Goal: Transaction & Acquisition: Purchase product/service

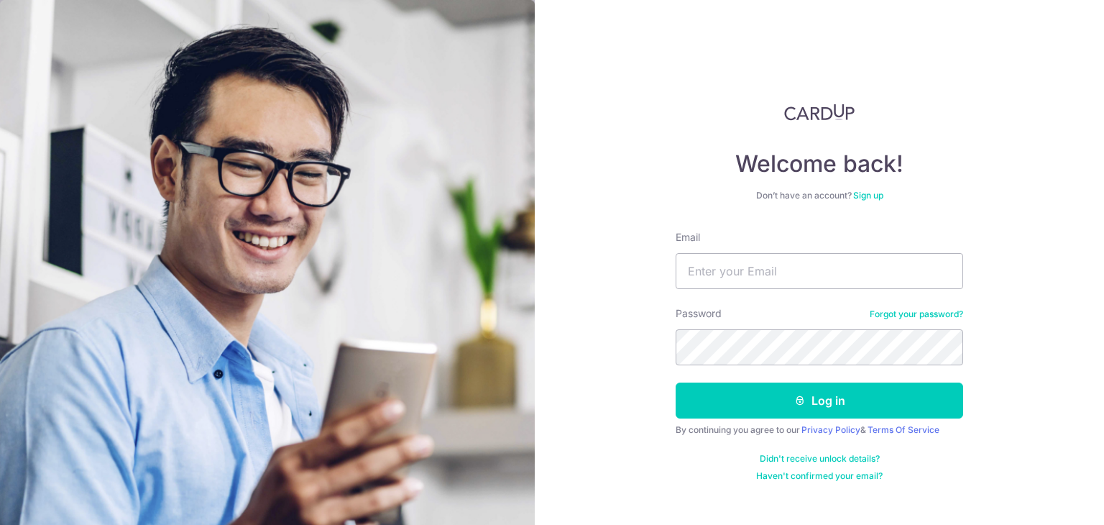
click at [859, 289] on form "Email Password Forgot your password? Log in By continuing you agree to our Priv…" at bounding box center [818, 356] width 287 height 252
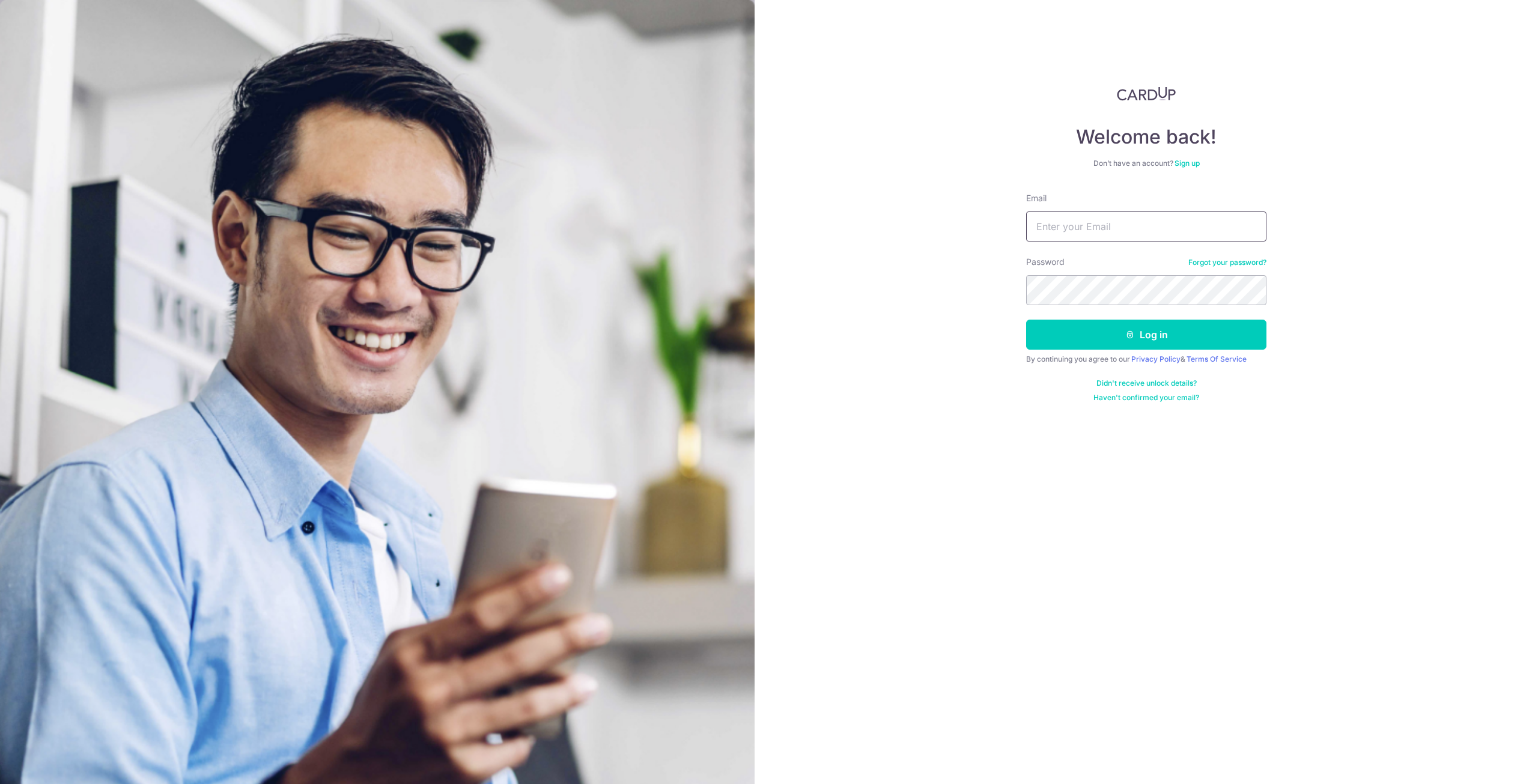
click at [922, 231] on input "Email" at bounding box center [1145, 227] width 240 height 30
type input "donovanexh@hotmail.com"
click at [922, 319] on button "Log in" at bounding box center [1145, 334] width 240 height 30
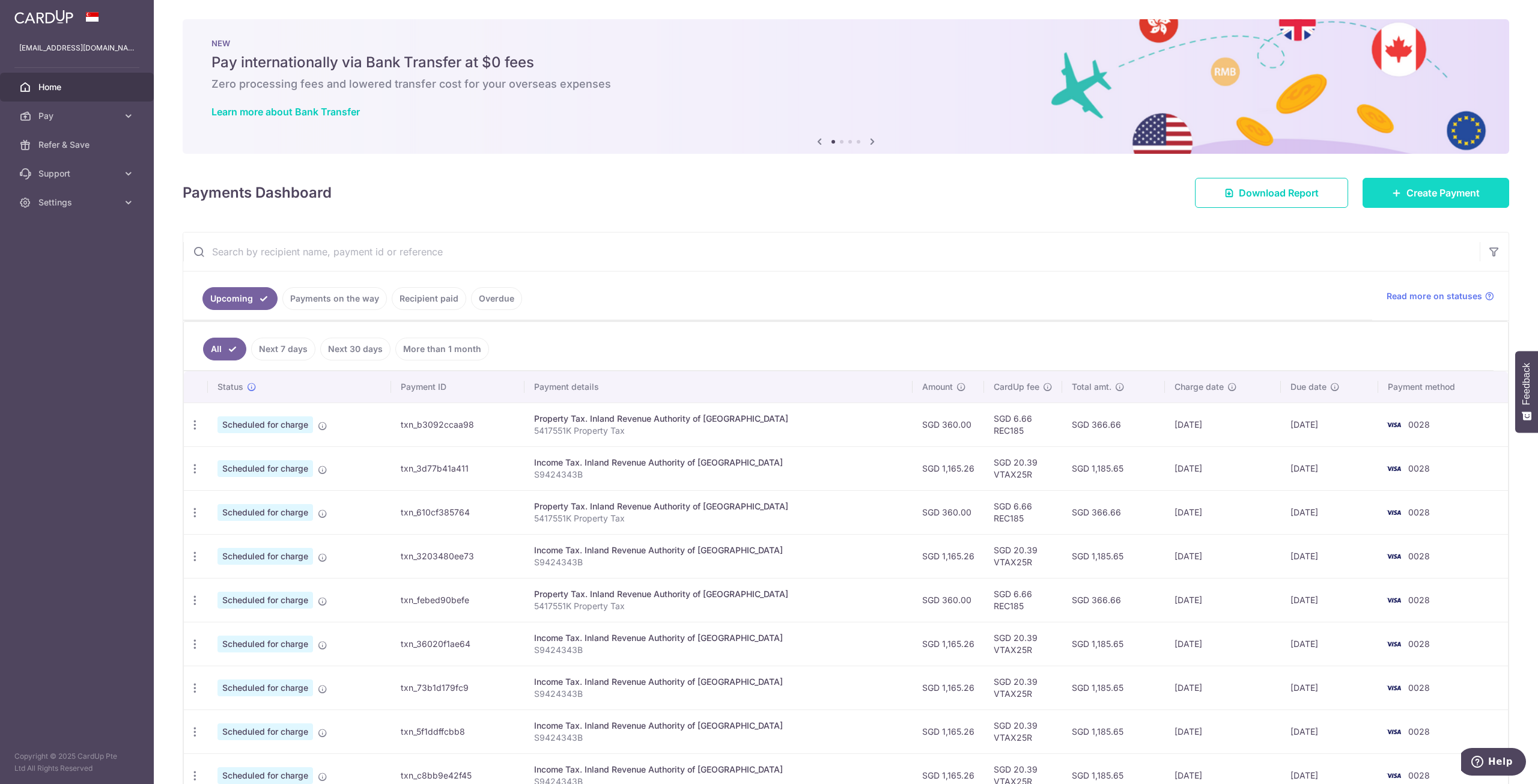
click at [1416, 196] on span "Create Payment" at bounding box center [1443, 192] width 74 height 14
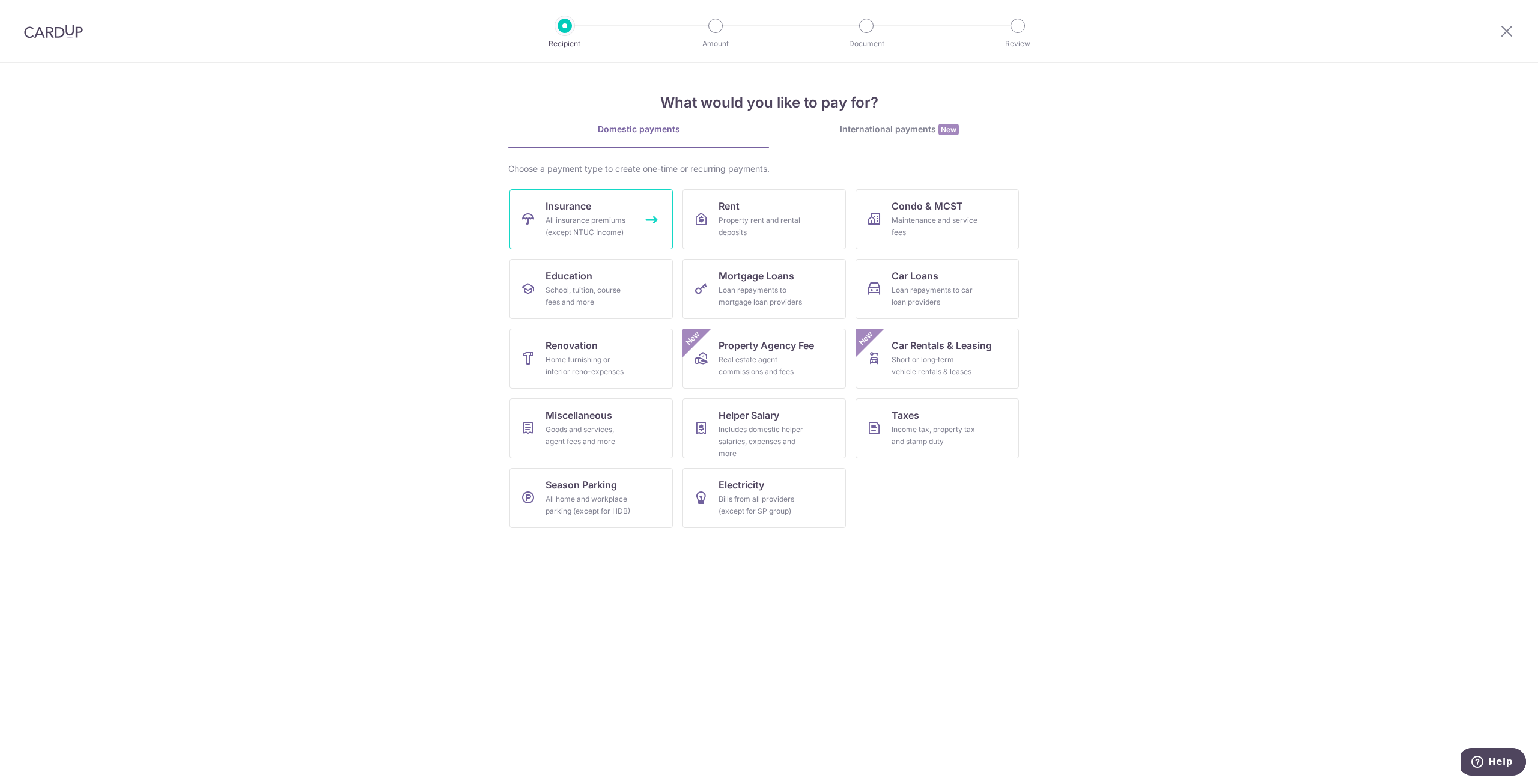
click at [626, 232] on div "All insurance premiums (except NTUC Income)" at bounding box center [588, 227] width 86 height 24
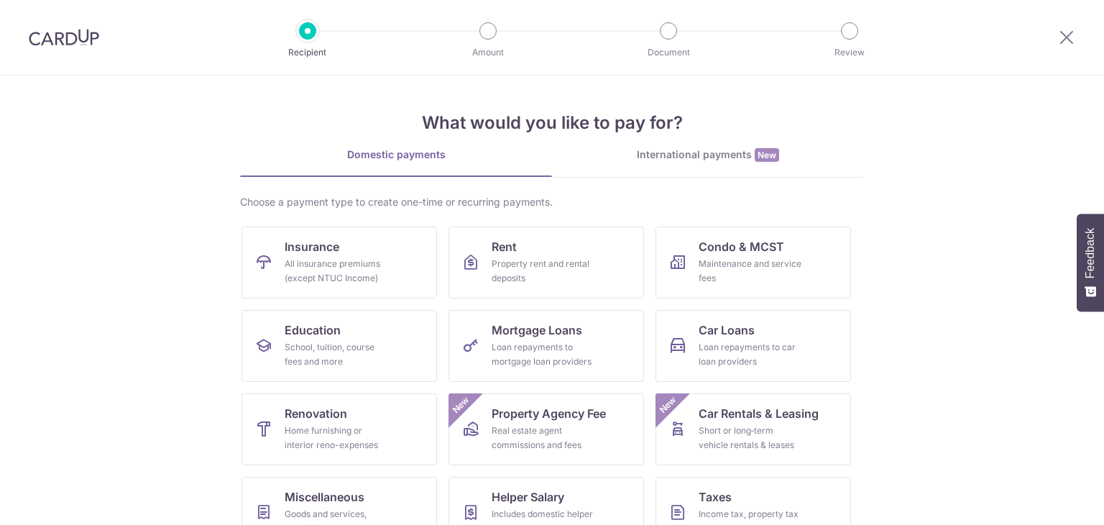
drag, startPoint x: 0, startPoint y: 0, endPoint x: 73, endPoint y: 41, distance: 84.0
click at [73, 41] on img at bounding box center [64, 37] width 70 height 17
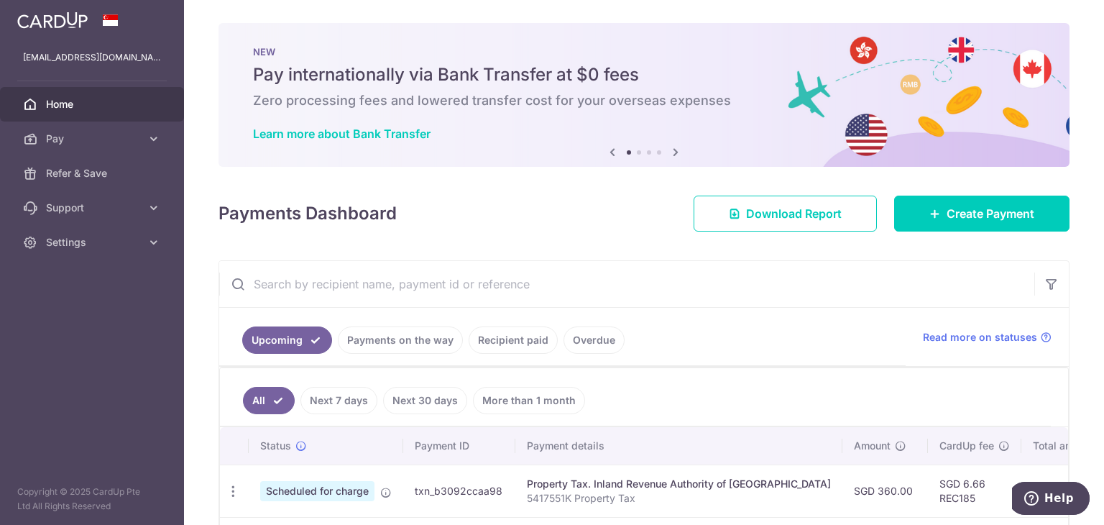
click at [546, 338] on link "Recipient paid" at bounding box center [513, 339] width 89 height 27
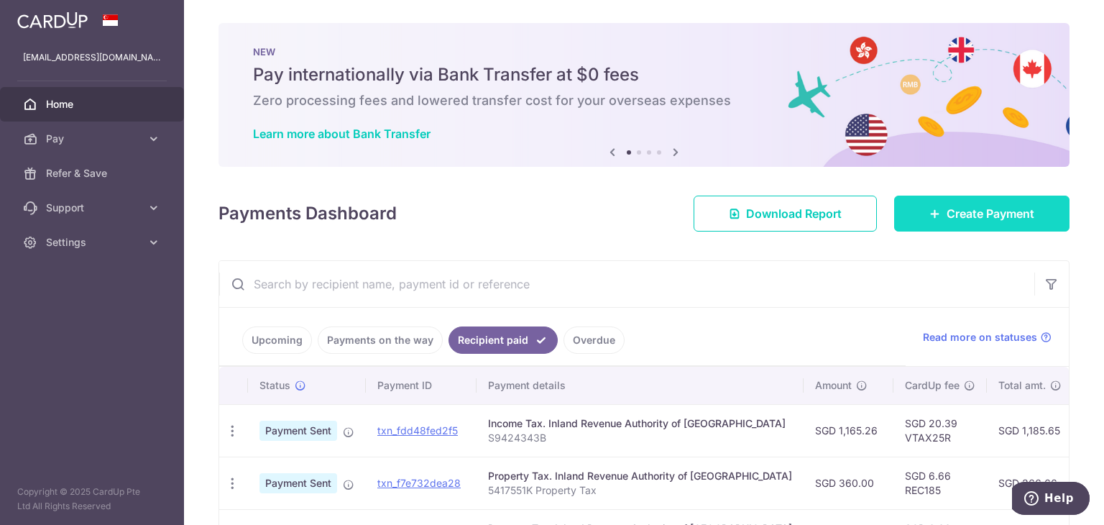
click at [966, 219] on span "Create Payment" at bounding box center [990, 213] width 88 height 17
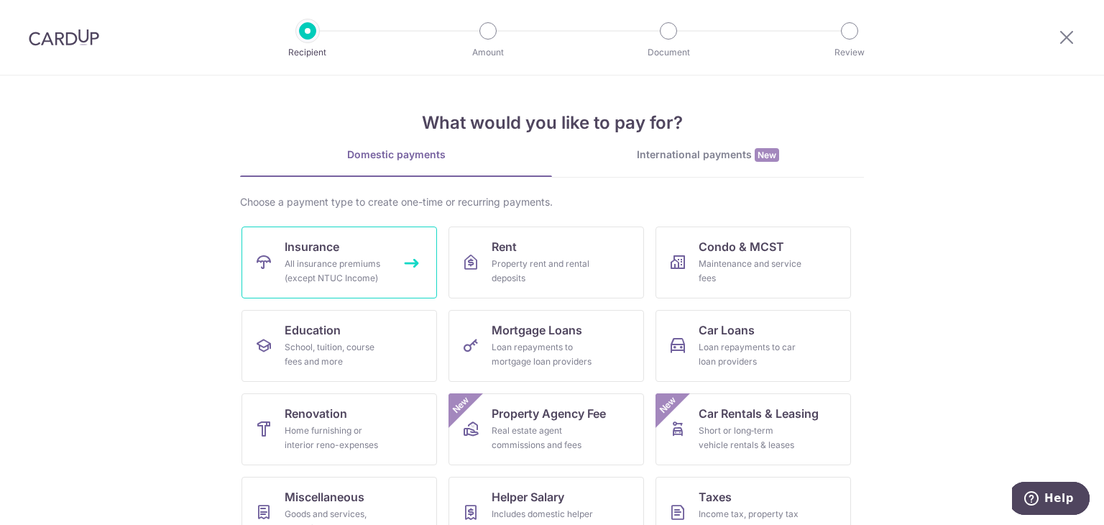
click at [425, 267] on link "Insurance All insurance premiums (except NTUC Income)" at bounding box center [338, 262] width 195 height 72
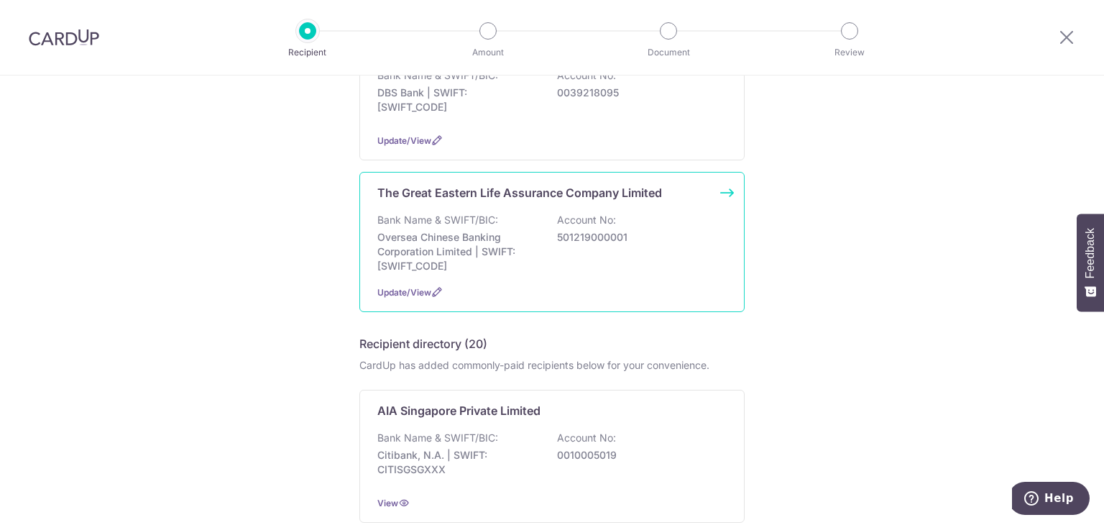
scroll to position [359, 0]
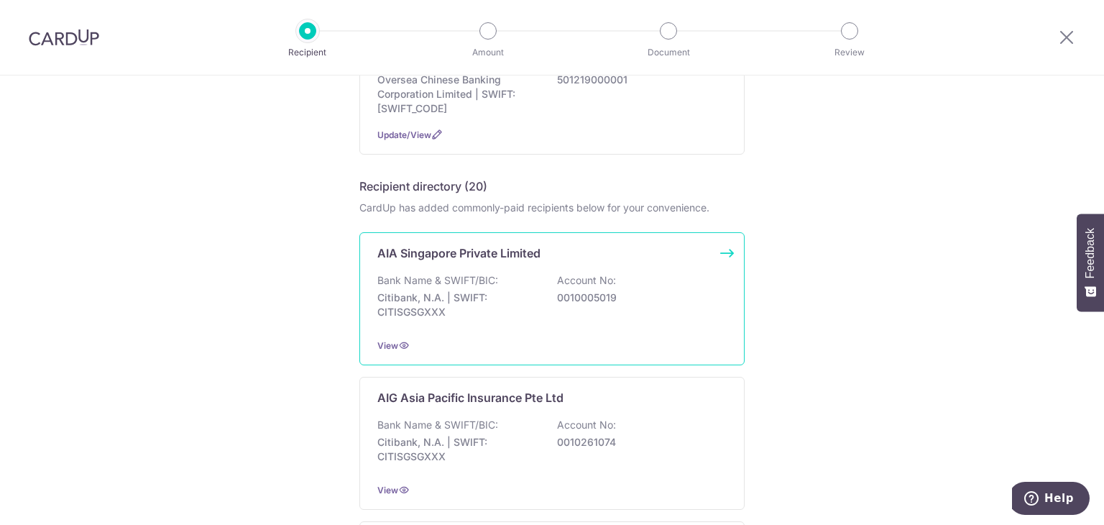
click at [512, 282] on div "Bank Name & SWIFT/BIC: Citibank, N.A. | SWIFT: CITISGSGXXX Account No: 00100050…" at bounding box center [551, 299] width 349 height 53
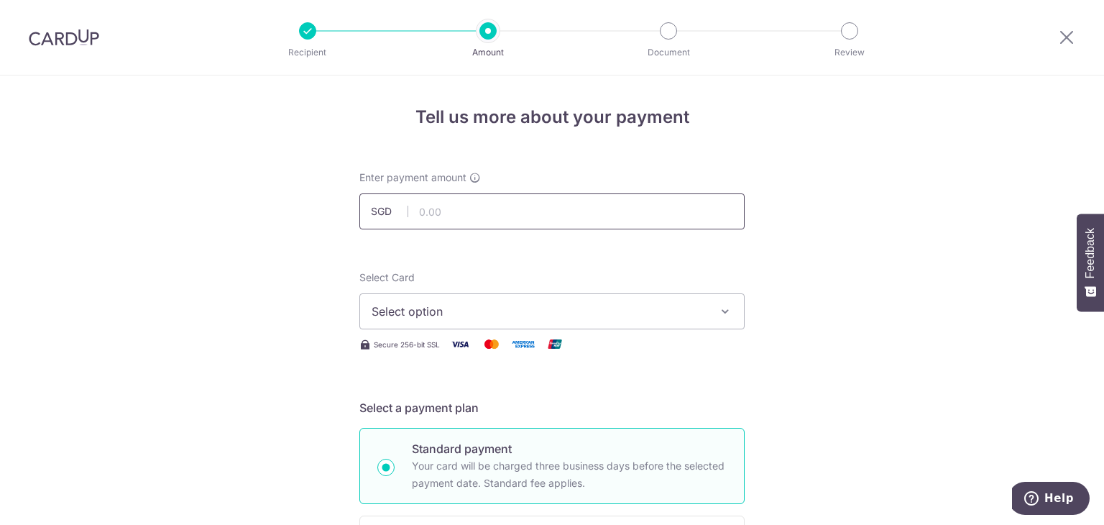
click at [509, 216] on input "text" at bounding box center [551, 211] width 385 height 36
click at [477, 218] on input "text" at bounding box center [551, 211] width 385 height 36
paste input "439.27"
type input "439.27"
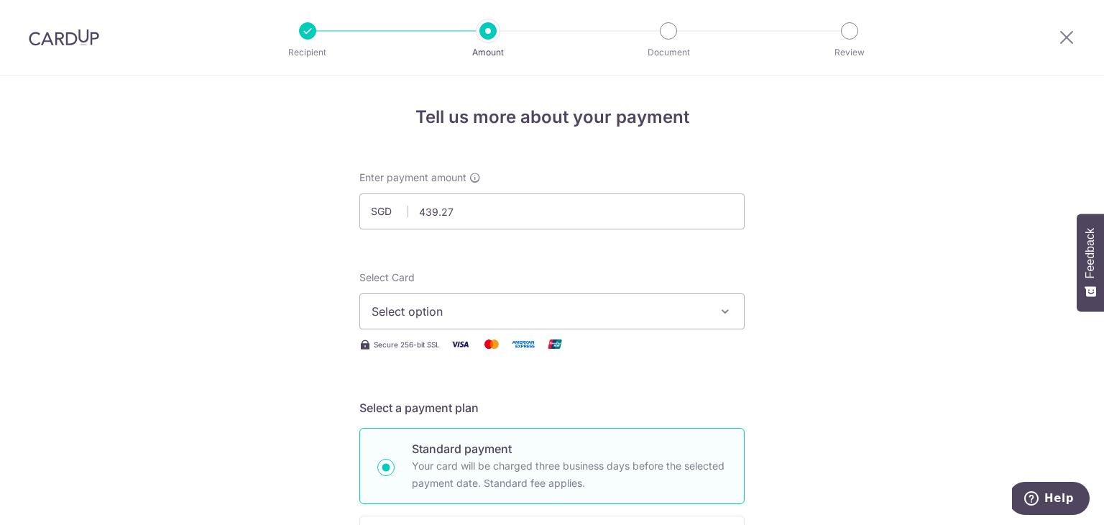
click at [426, 292] on div "Select Card Select option Add credit card Your Cards **** 1008 **** 8988 **** 4…" at bounding box center [551, 299] width 385 height 59
click at [418, 306] on span "Select option" at bounding box center [539, 311] width 335 height 17
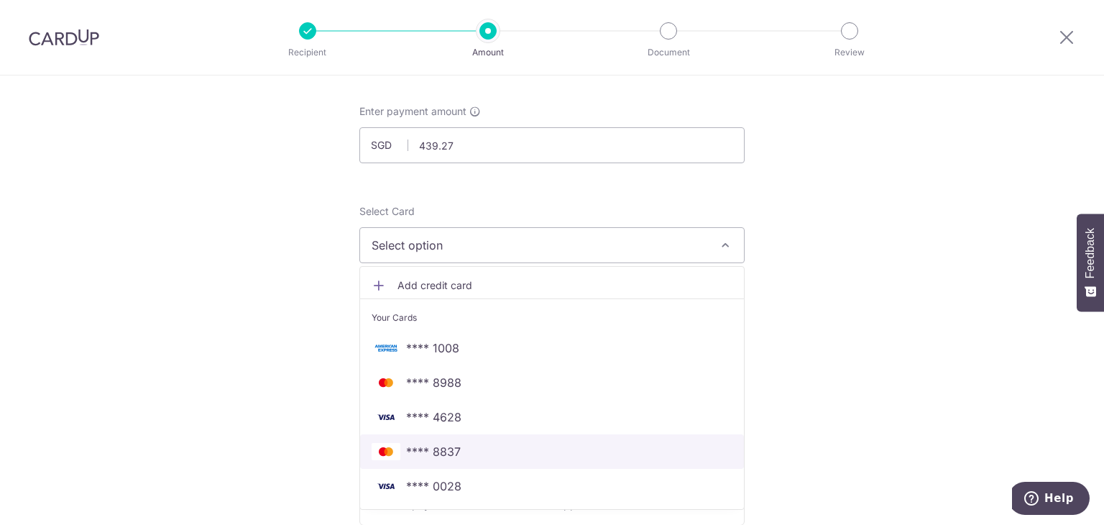
scroll to position [144, 0]
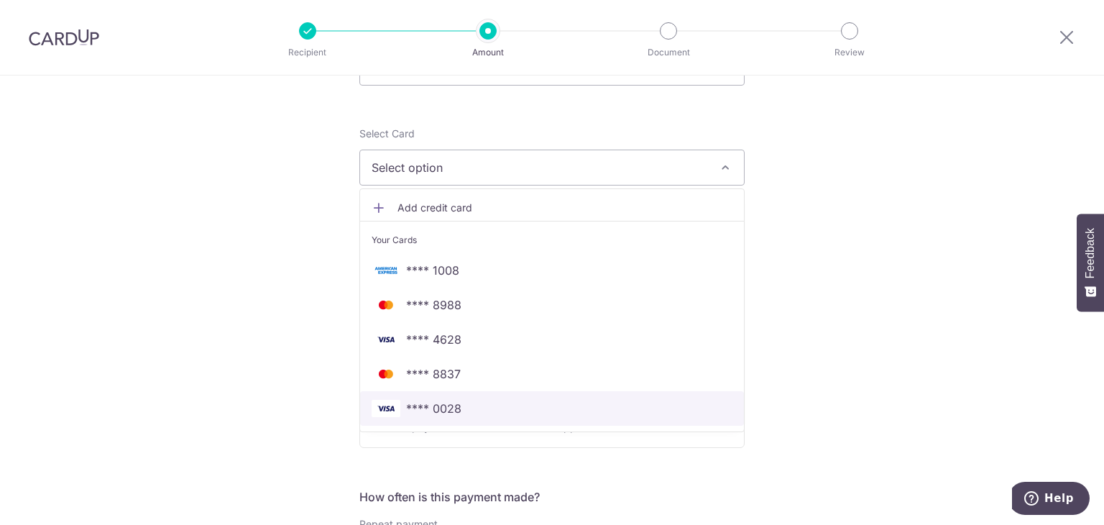
click at [485, 397] on link "**** 0028" at bounding box center [552, 408] width 384 height 34
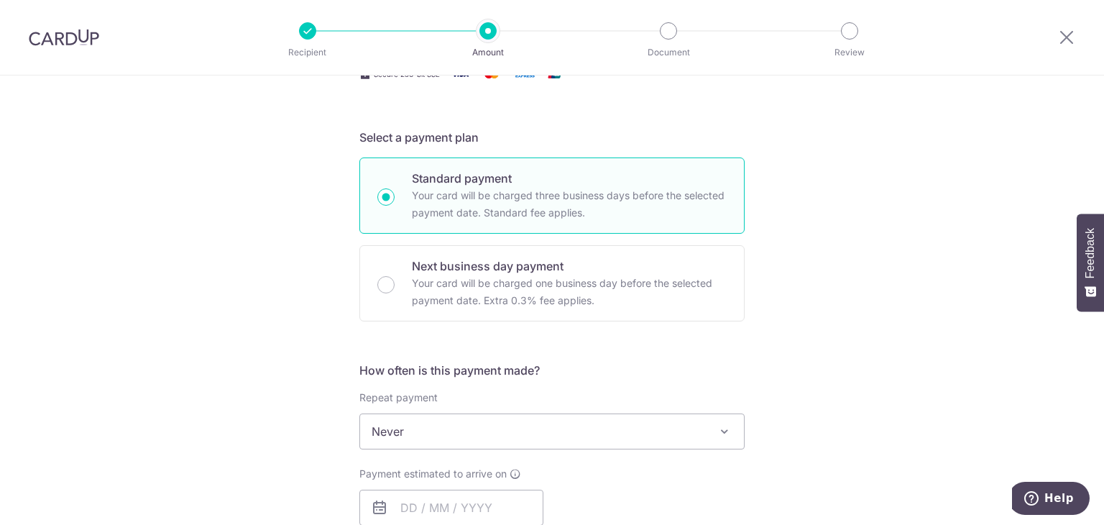
scroll to position [359, 0]
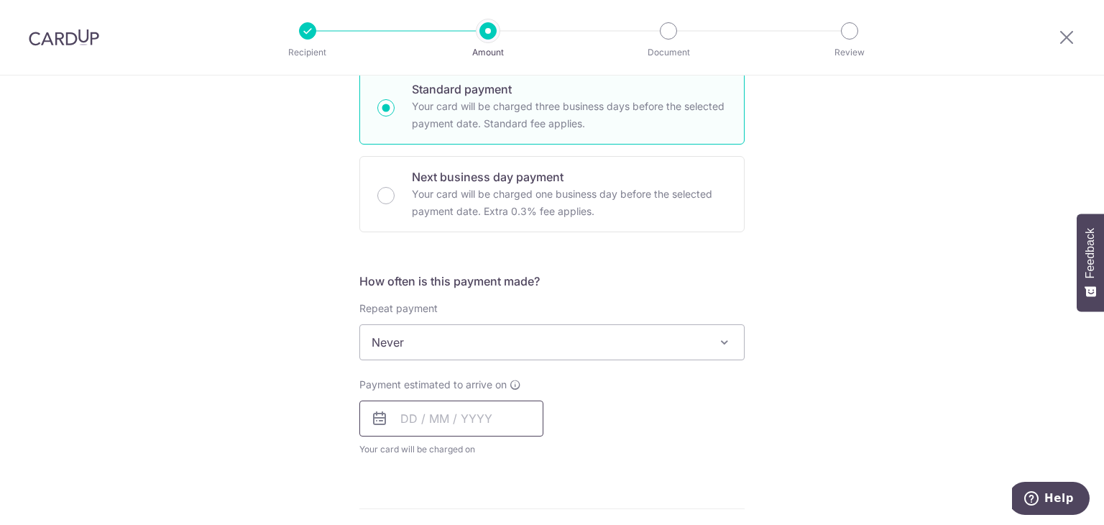
click at [415, 402] on input "text" at bounding box center [451, 418] width 184 height 36
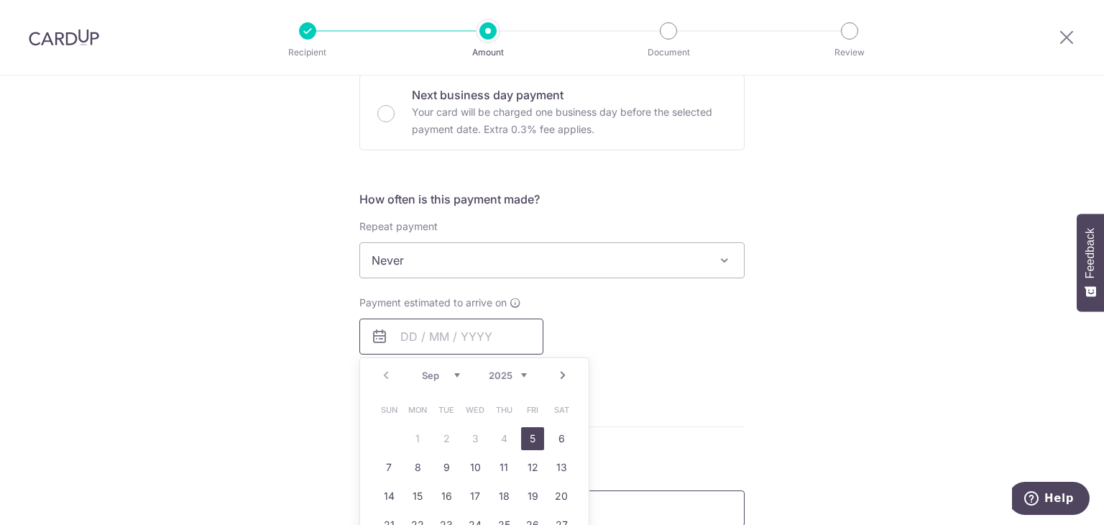
scroll to position [503, 0]
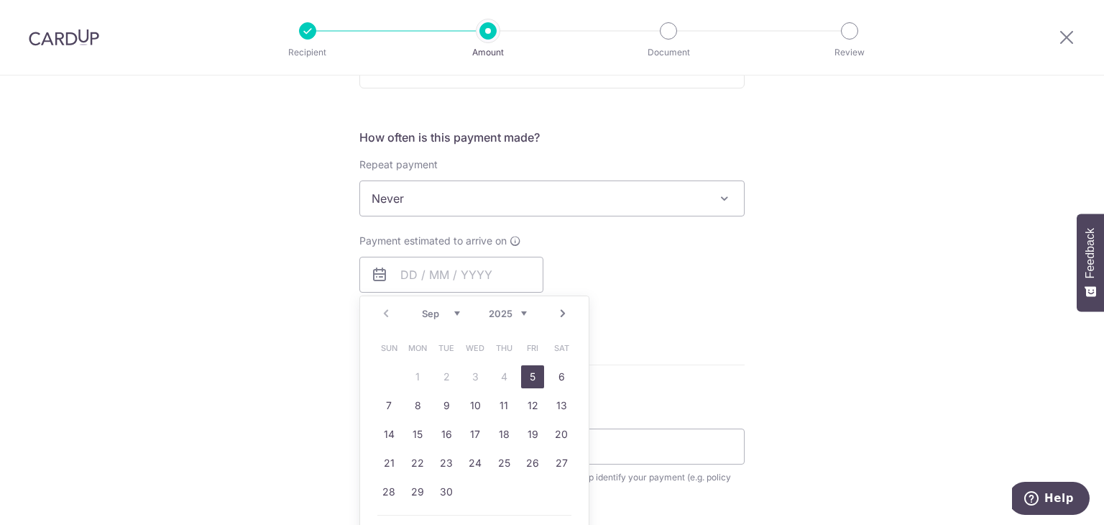
drag, startPoint x: 731, startPoint y: 343, endPoint x: 706, endPoint y: 349, distance: 25.3
click at [731, 343] on form "Enter payment amount SGD 439.27 439.27 Select Card **** 0028 Add credit card Yo…" at bounding box center [551, 236] width 385 height 1138
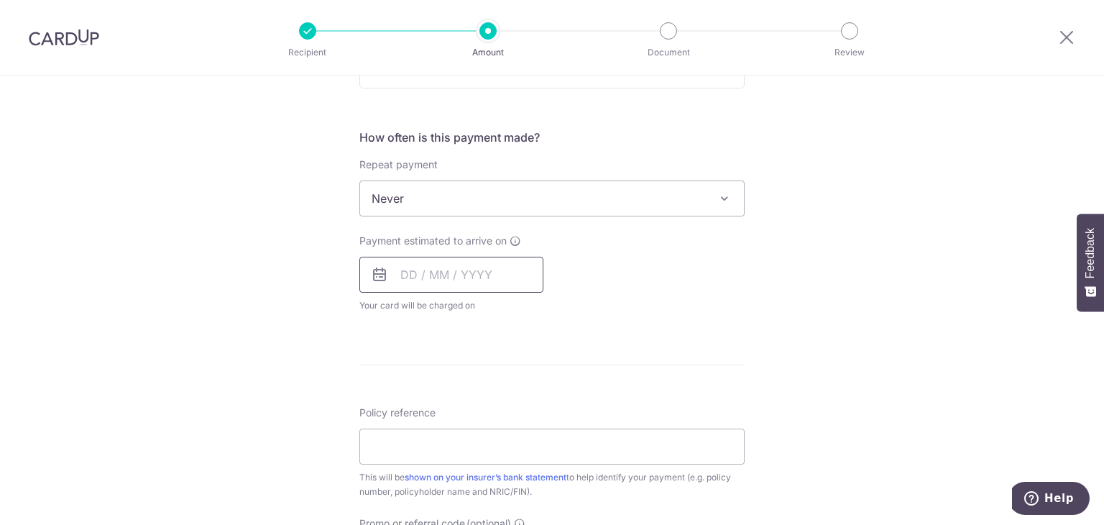
click at [445, 280] on input "text" at bounding box center [451, 275] width 184 height 36
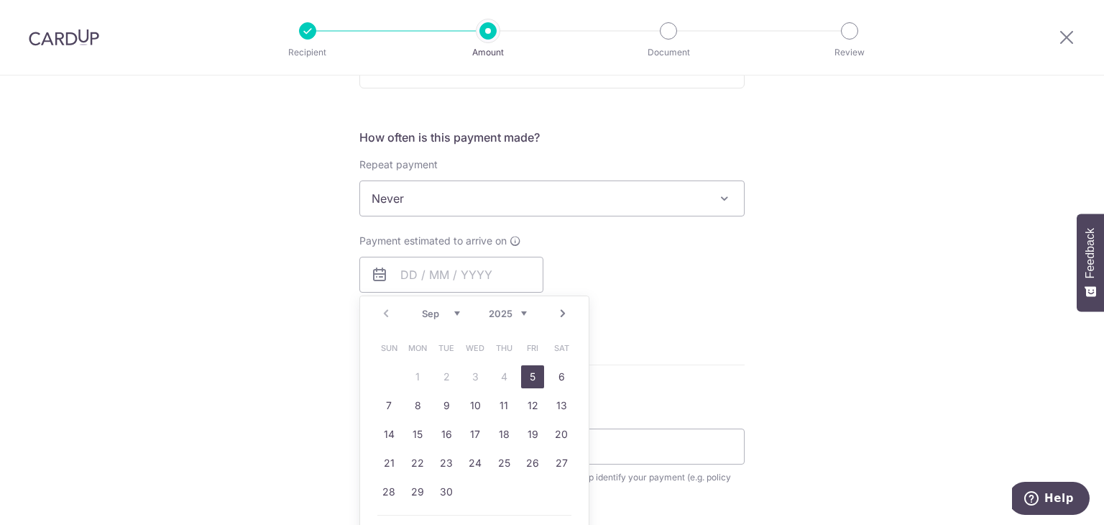
click at [528, 371] on link "5" at bounding box center [532, 376] width 23 height 23
type input "05/09/2025"
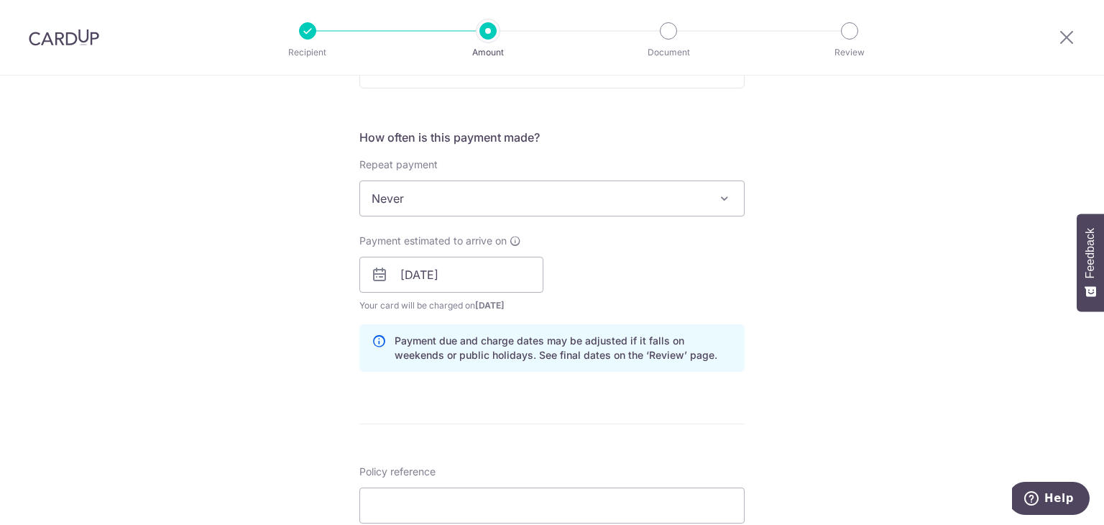
click at [193, 307] on div "Tell us more about your payment Enter payment amount SGD 439.27 439.27 Select C…" at bounding box center [552, 251] width 1104 height 1359
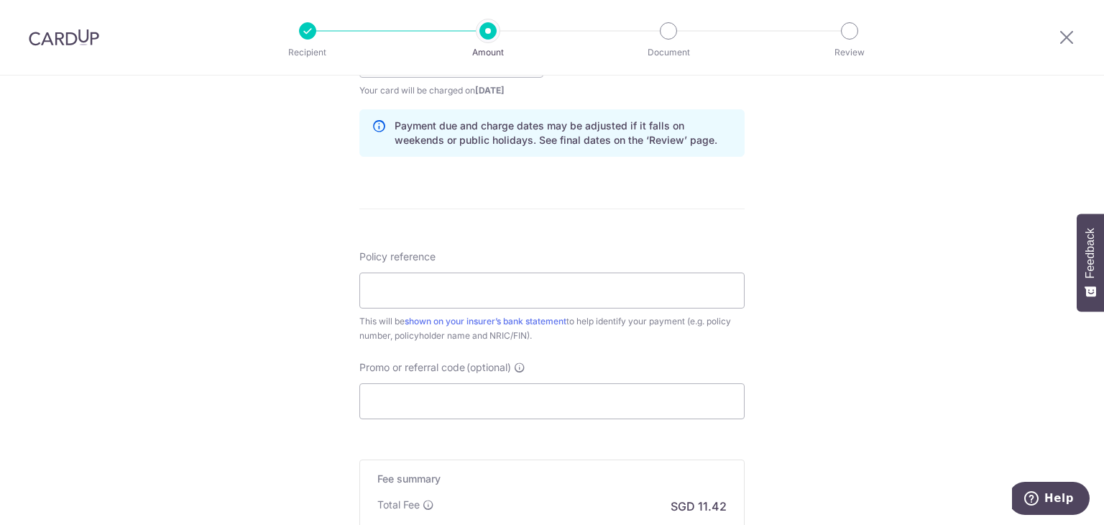
scroll to position [719, 0]
click at [397, 300] on input "Policy reference" at bounding box center [551, 290] width 385 height 36
click at [497, 282] on input "Policy reference" at bounding box center [551, 290] width 385 height 36
paste input "P562881819"
type input "P562881819"
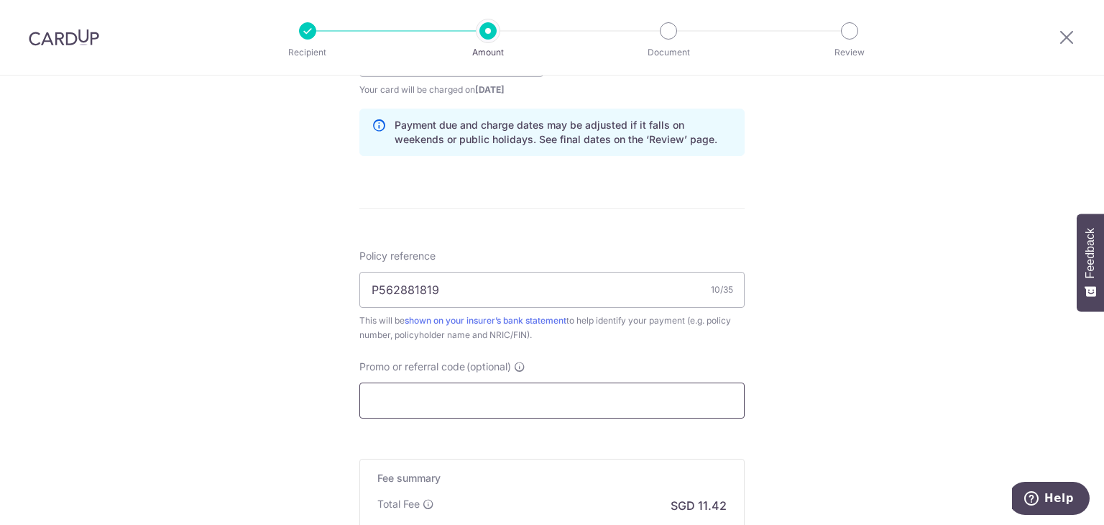
click at [450, 392] on input "Promo or referral code (optional)" at bounding box center [551, 400] width 385 height 36
paste input "P562881819"
type input "P562881819"
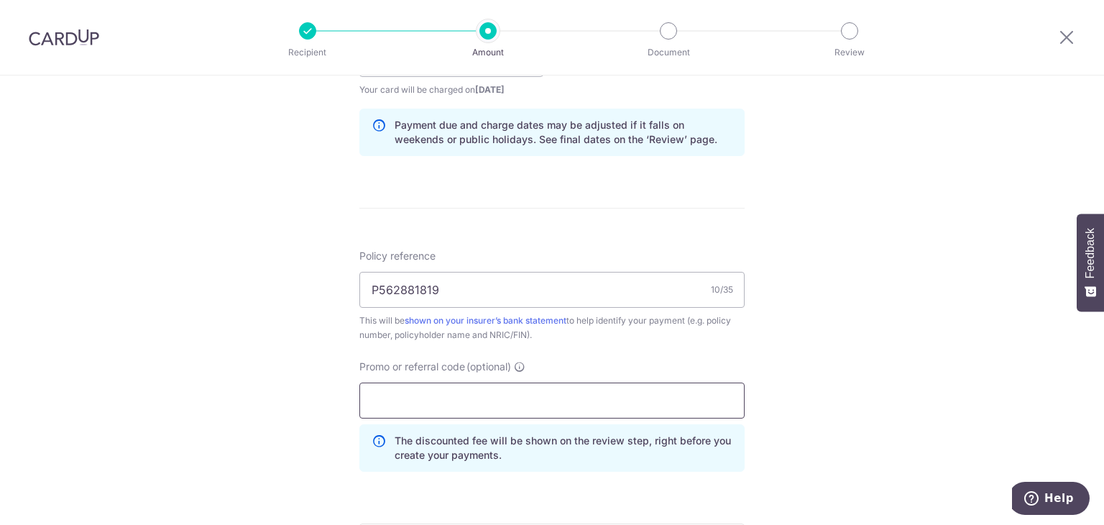
paste input "OFF225"
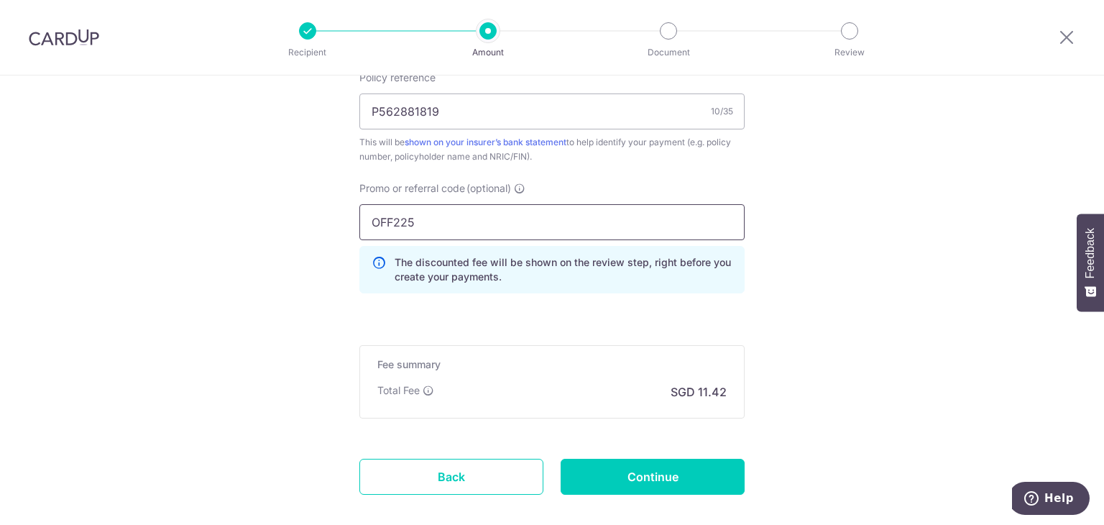
scroll to position [972, 0]
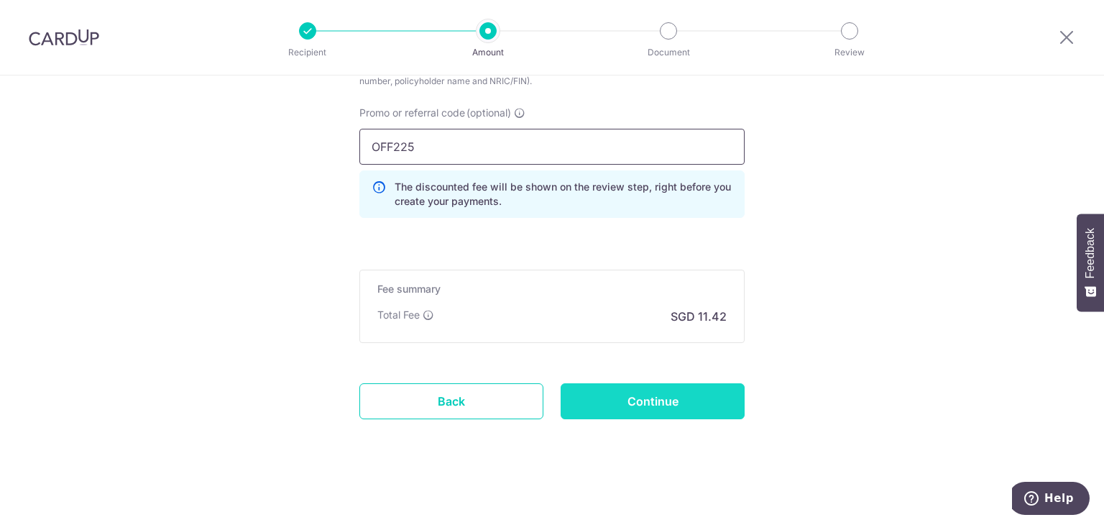
type input "OFF225"
click at [720, 403] on input "Continue" at bounding box center [652, 401] width 184 height 36
type input "Create Schedule"
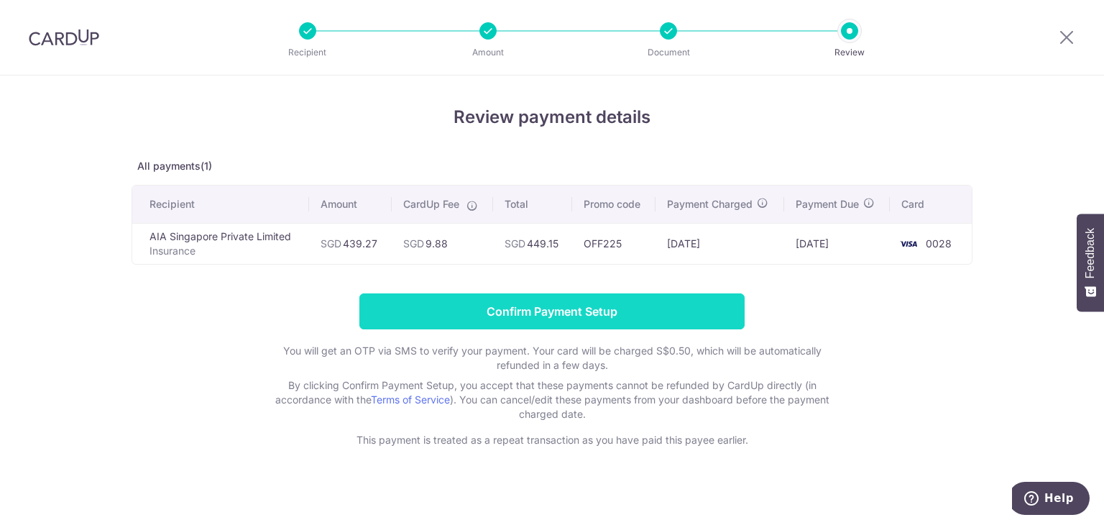
click at [580, 323] on input "Confirm Payment Setup" at bounding box center [551, 311] width 385 height 36
